Goal: Navigation & Orientation: Find specific page/section

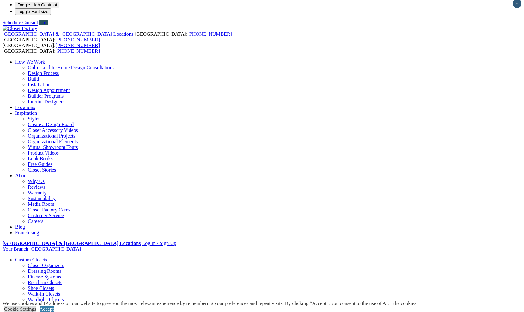
scroll to position [5, 0]
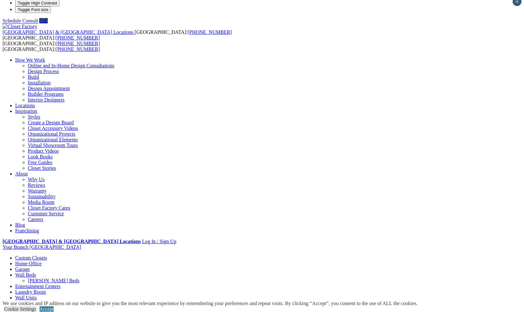
click at [79, 278] on link "[PERSON_NAME] Beds" at bounding box center [53, 280] width 51 height 5
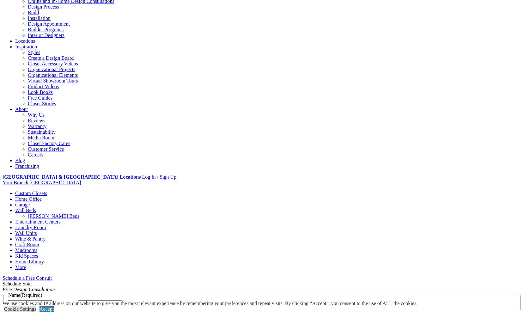
scroll to position [99, 0]
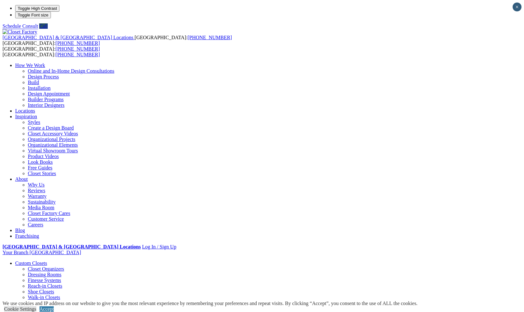
click at [29, 283] on link "Reach-in Closets" at bounding box center [45, 285] width 34 height 5
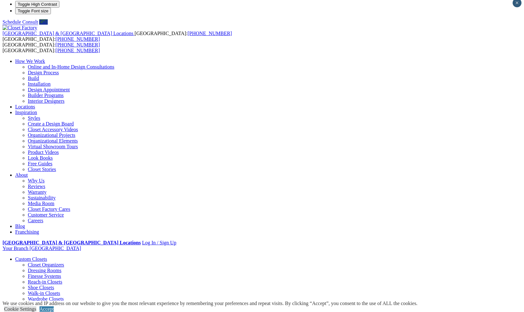
scroll to position [4, 0]
